Goal: Transaction & Acquisition: Purchase product/service

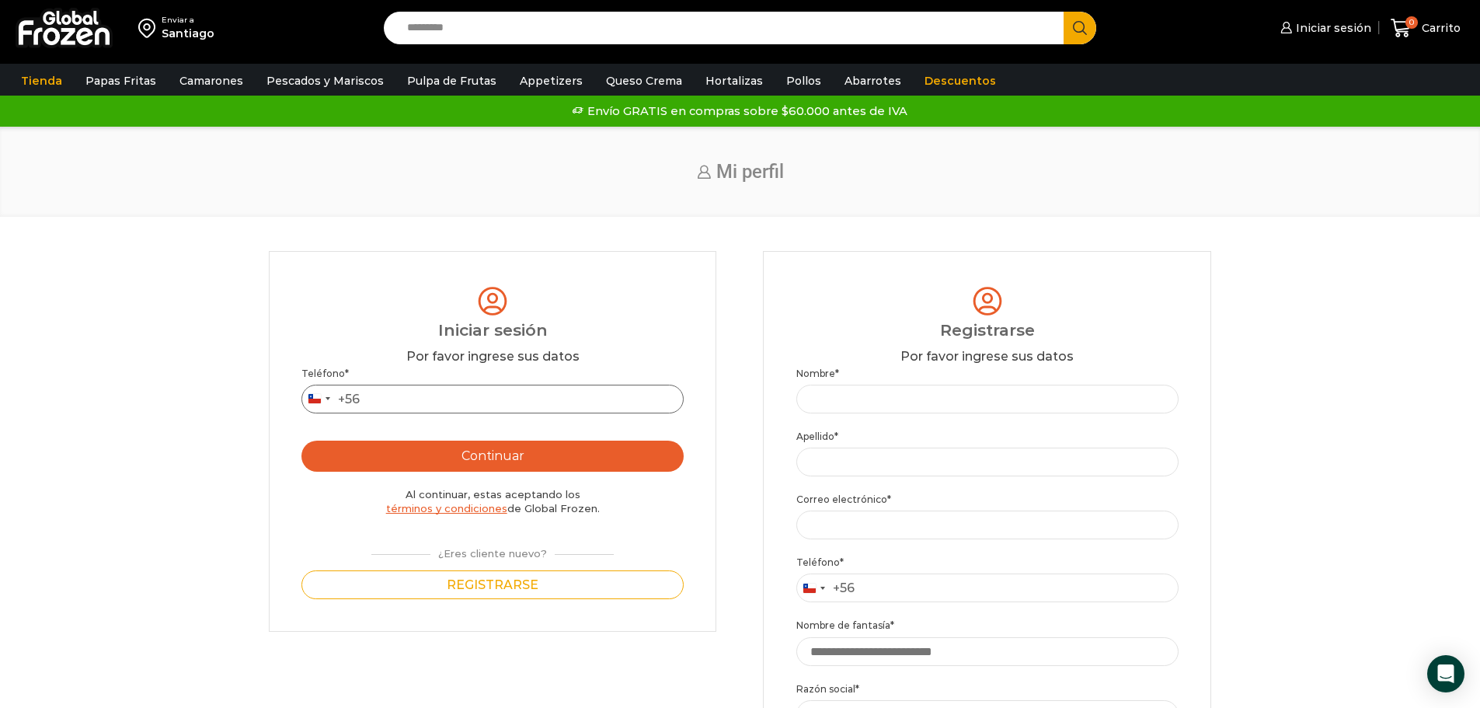
click at [468, 410] on input "Teléfono *" at bounding box center [493, 399] width 382 height 29
click at [634, 457] on button "Continuar" at bounding box center [493, 456] width 382 height 31
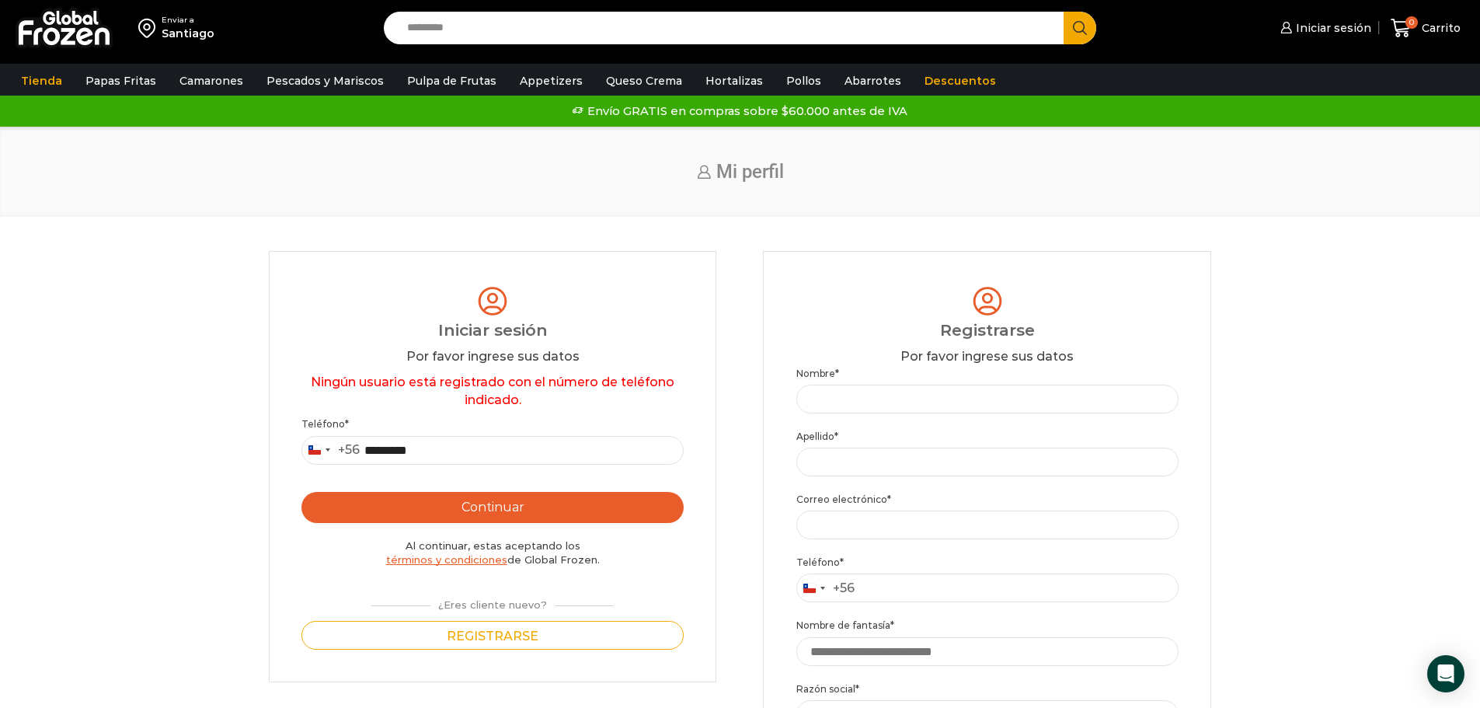
click at [560, 507] on button "Continuar" at bounding box center [493, 507] width 382 height 31
click at [456, 455] on input "*********" at bounding box center [493, 450] width 382 height 29
type input "*********"
click at [571, 500] on button "Continuar" at bounding box center [493, 507] width 382 height 31
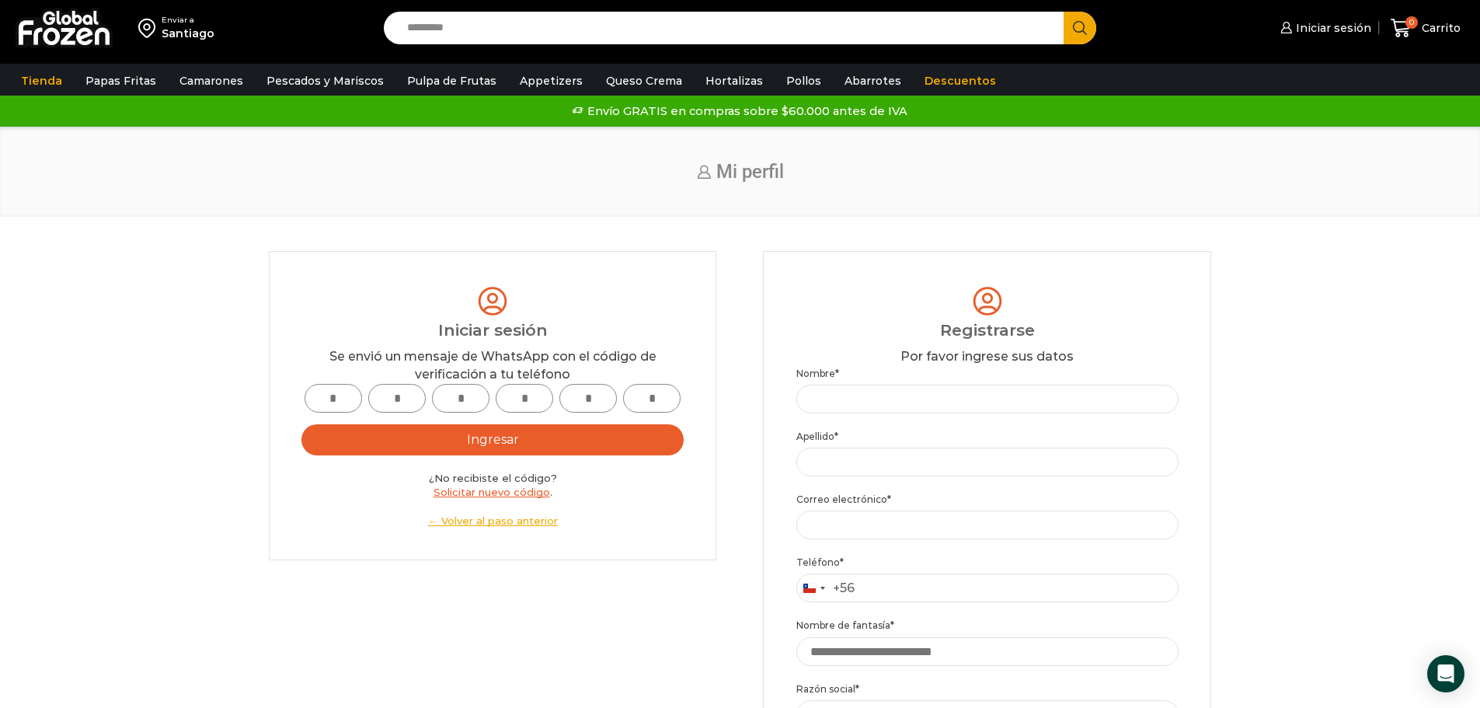
click at [316, 400] on input "text" at bounding box center [334, 398] width 58 height 29
type input "*"
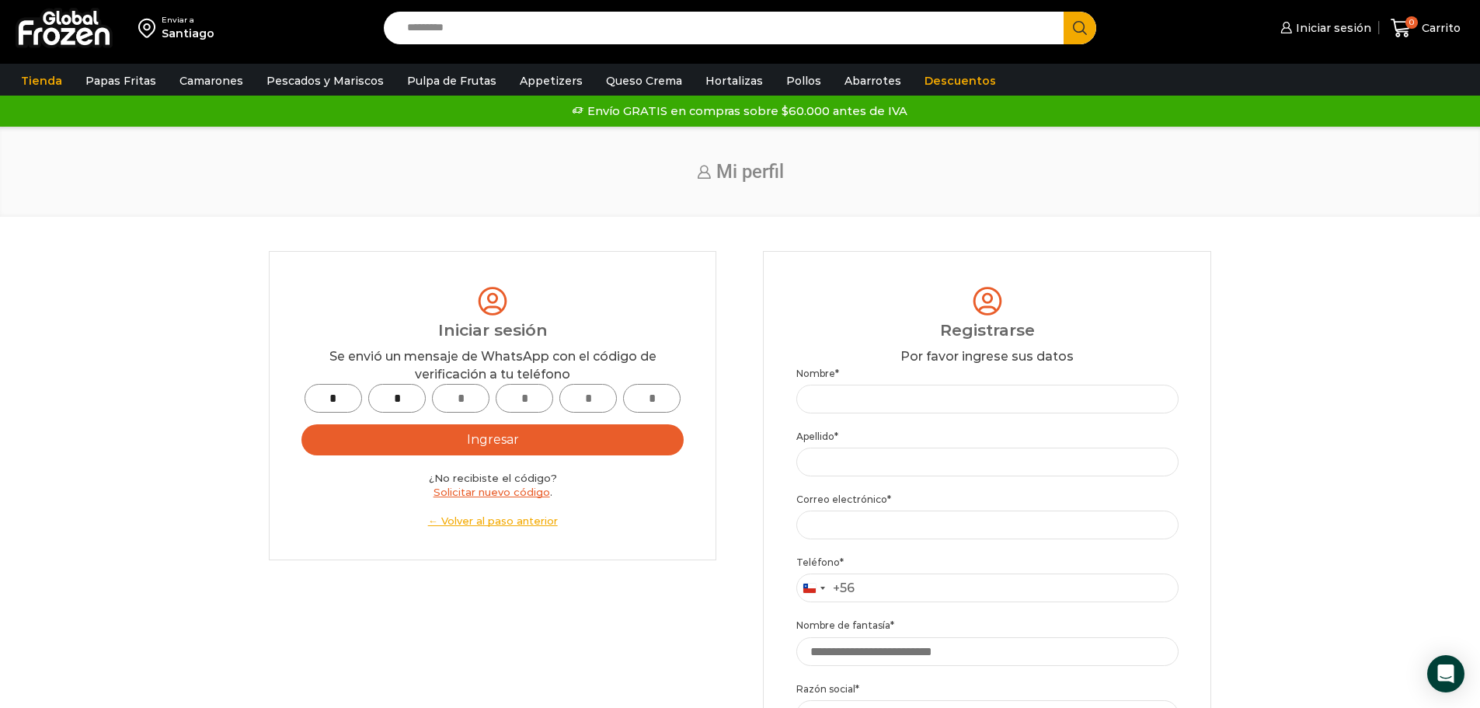
type input "*"
click at [641, 431] on button "Ingresar" at bounding box center [493, 439] width 382 height 31
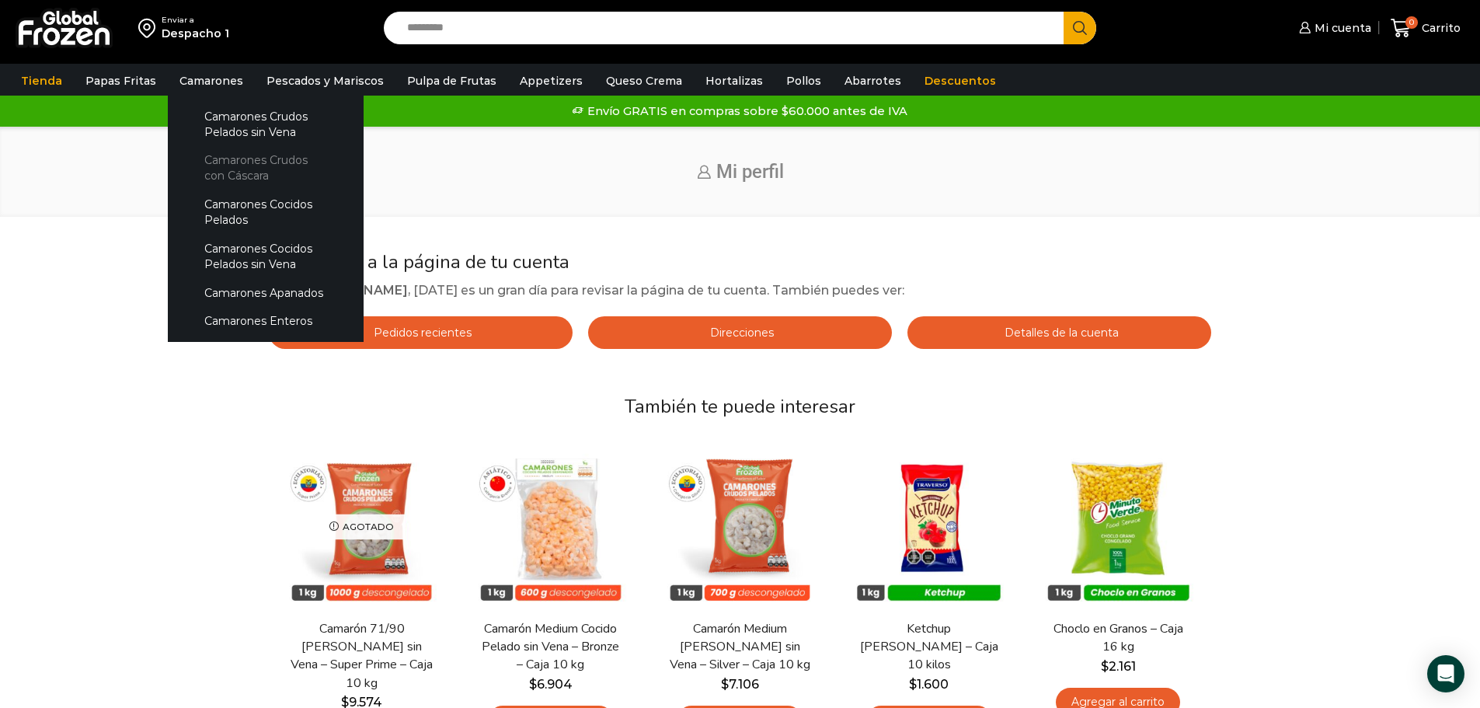
click at [261, 169] on link "Camarones Crudos con Cáscara" at bounding box center [265, 168] width 165 height 44
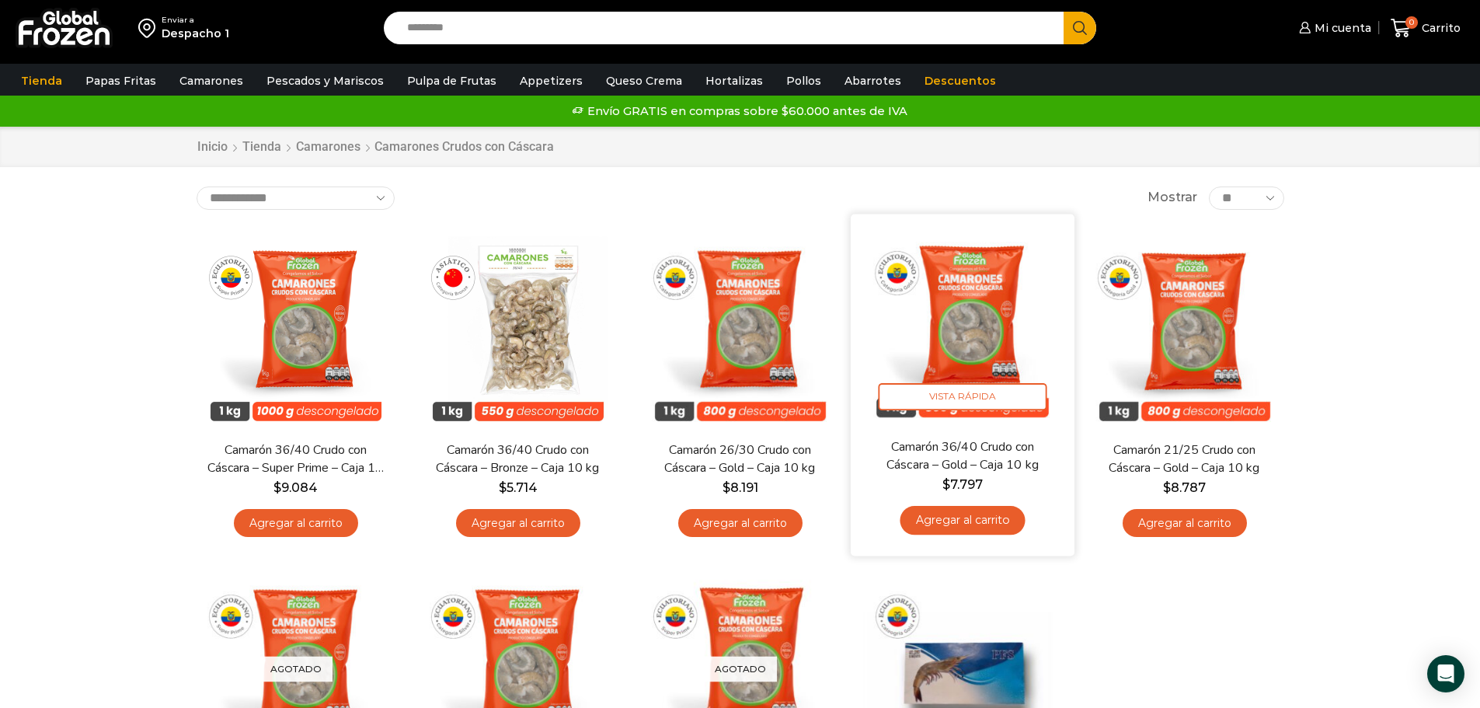
click at [975, 525] on link "Agregar al carrito" at bounding box center [962, 520] width 125 height 29
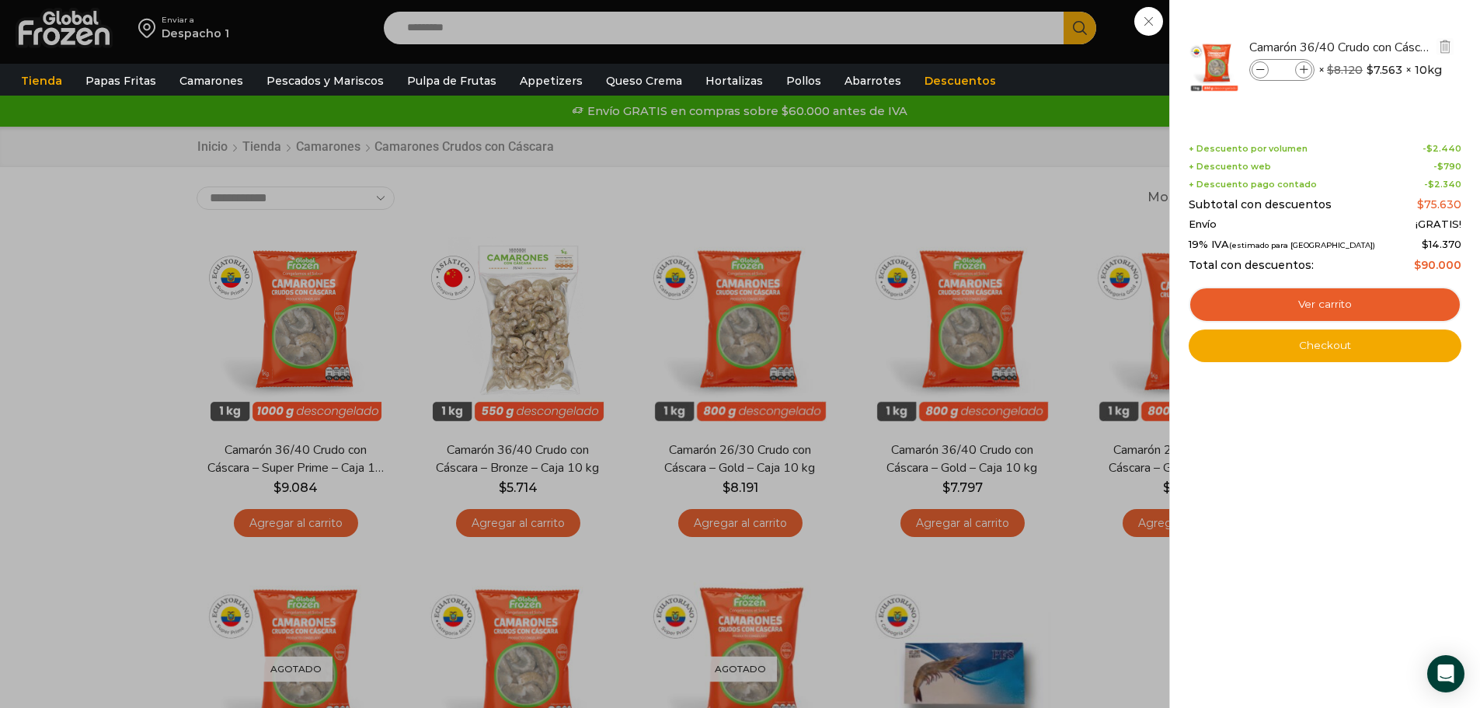
click at [1302, 75] on span at bounding box center [1304, 69] width 17 height 17
type input "*"
click at [1326, 353] on link "Checkout" at bounding box center [1325, 346] width 273 height 33
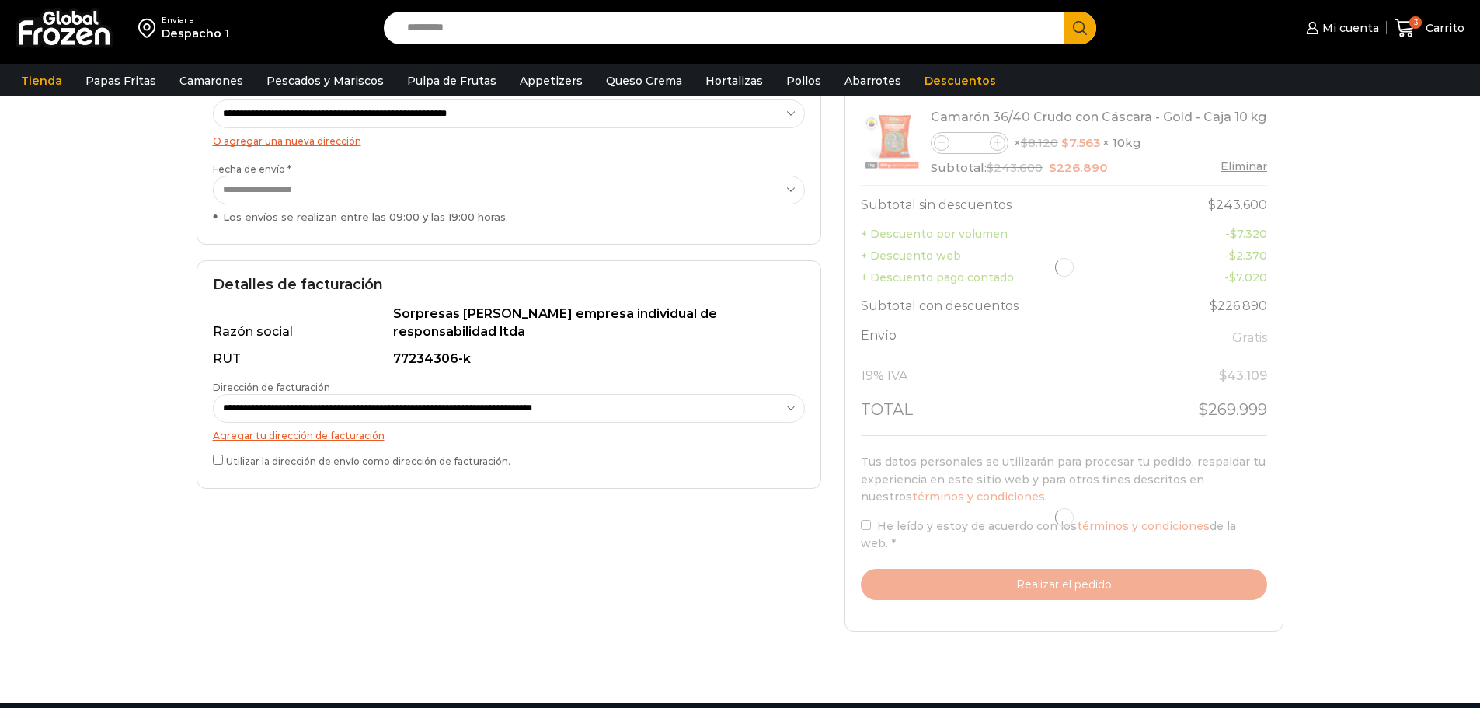
scroll to position [311, 0]
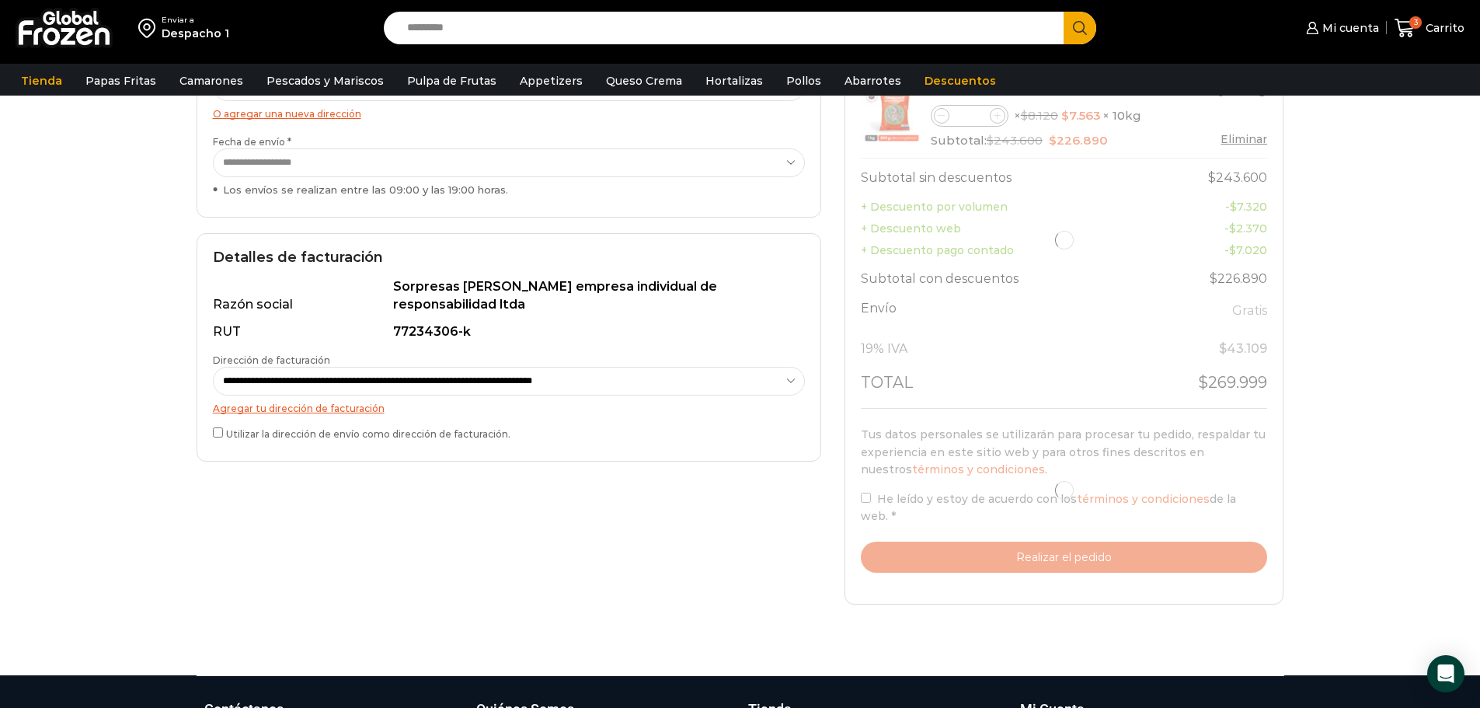
click at [211, 435] on div "**********" at bounding box center [509, 347] width 625 height 228
select select "*"
click at [218, 439] on label "Utilizar la dirección de envío como dirección de facturación." at bounding box center [509, 432] width 592 height 16
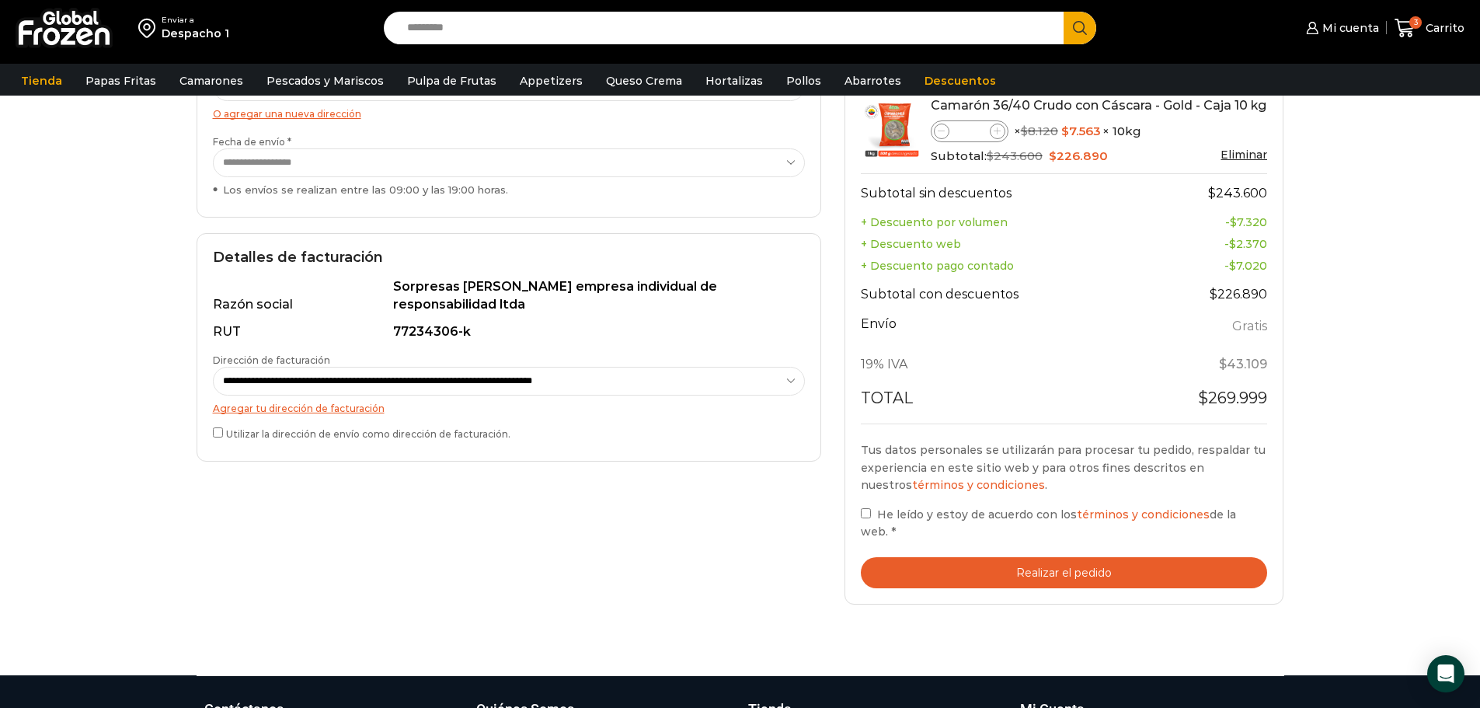
click at [938, 570] on button "Realizar el pedido" at bounding box center [1064, 573] width 407 height 32
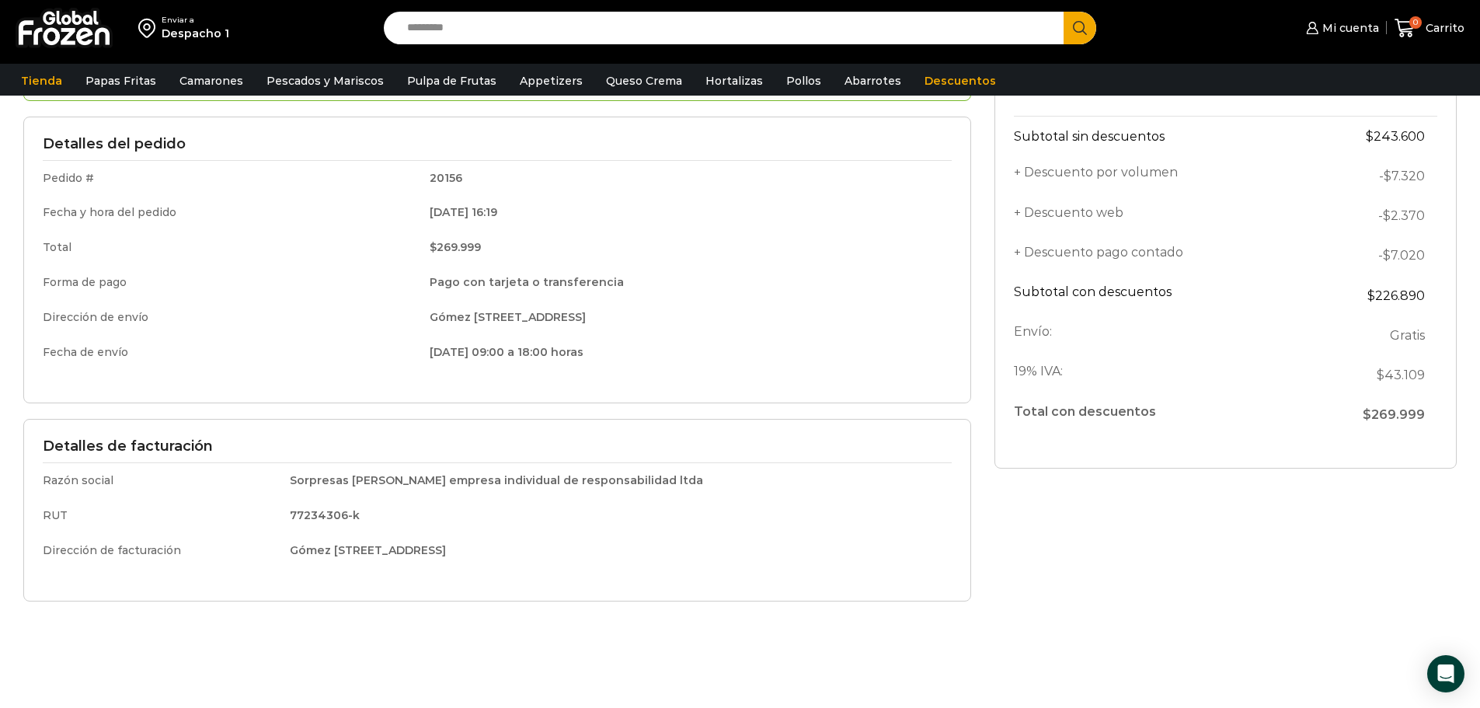
scroll to position [78, 0]
